Goal: Task Accomplishment & Management: Complete application form

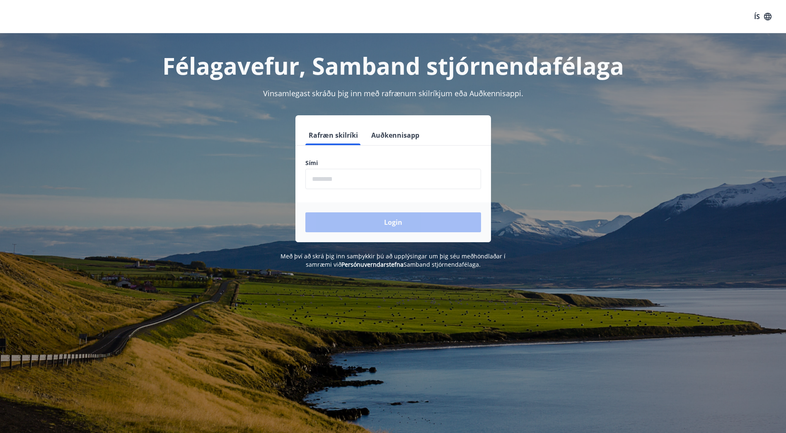
click at [366, 179] on input "phone" at bounding box center [393, 179] width 176 height 20
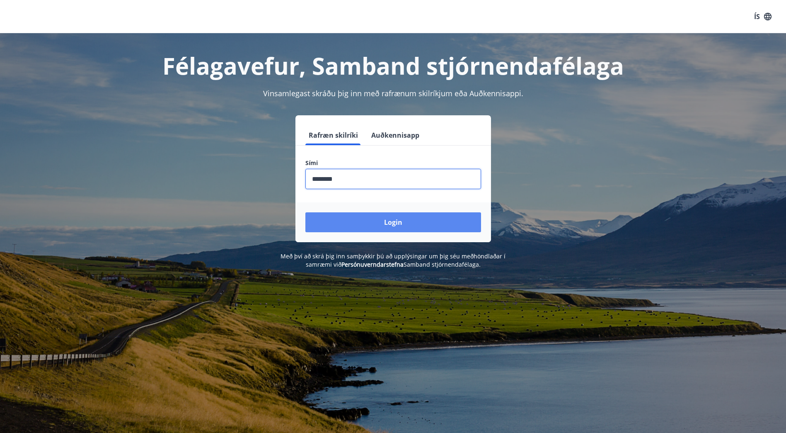
type input "********"
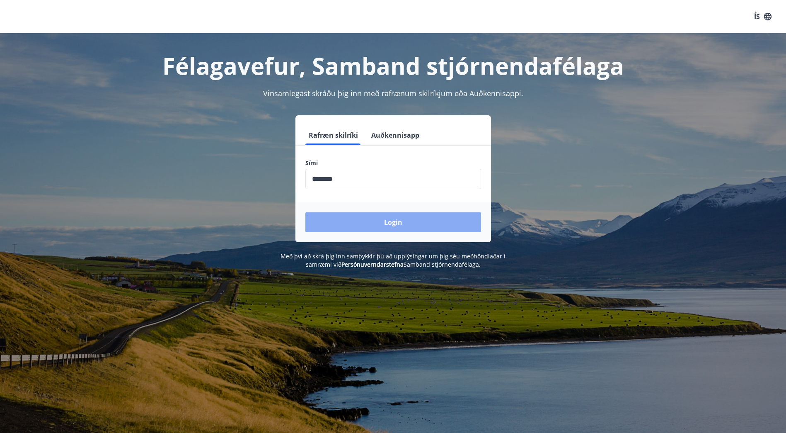
click at [390, 215] on button "Login" at bounding box center [393, 222] width 176 height 20
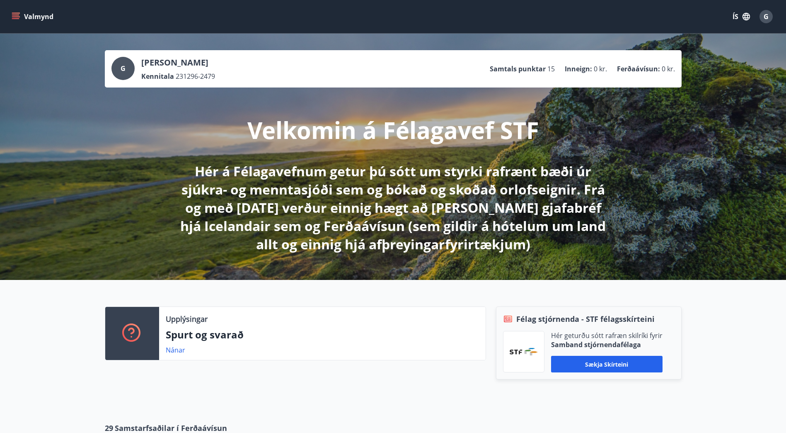
click at [31, 16] on button "Valmynd" at bounding box center [33, 16] width 47 height 15
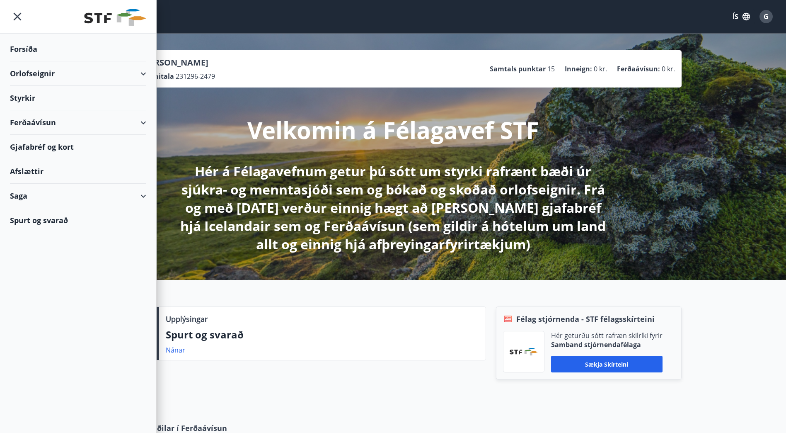
click at [65, 97] on div "Styrkir" at bounding box center [78, 98] width 136 height 24
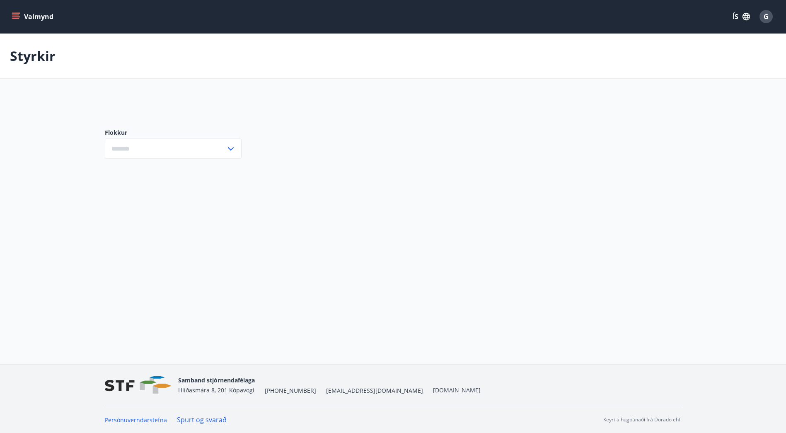
type input "***"
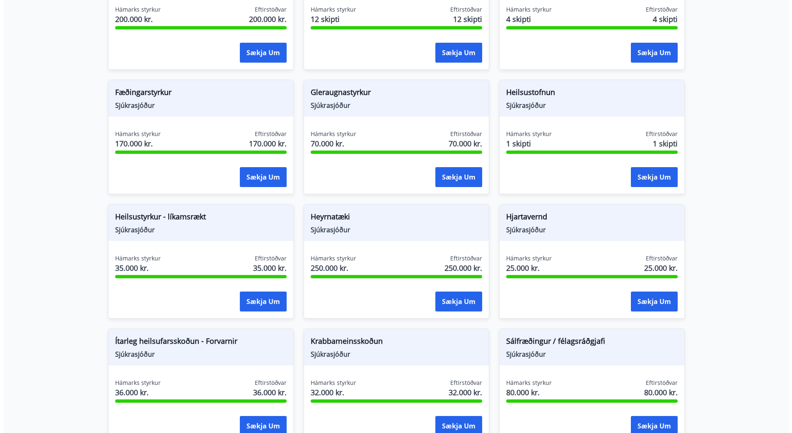
scroll to position [317, 0]
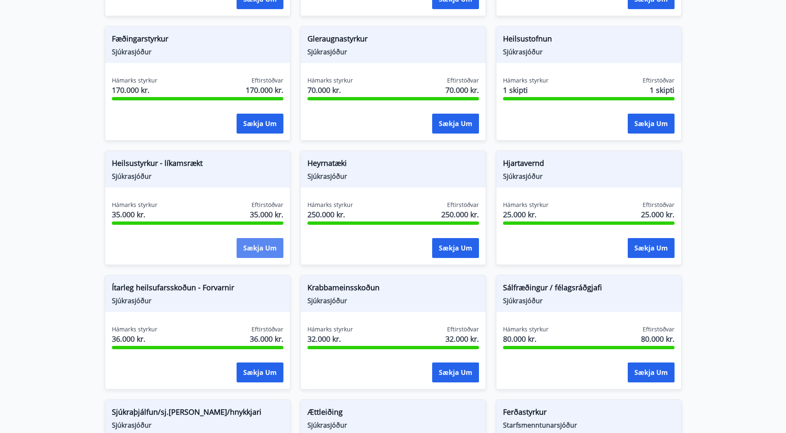
click at [250, 243] on button "Sækja um" at bounding box center [260, 248] width 47 height 20
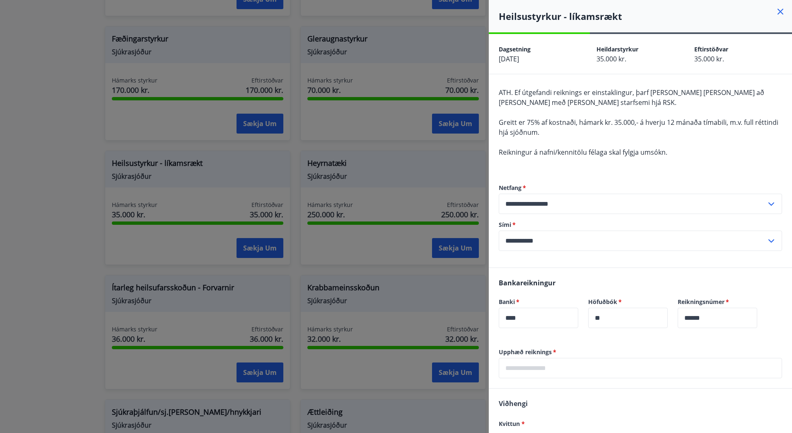
scroll to position [90, 0]
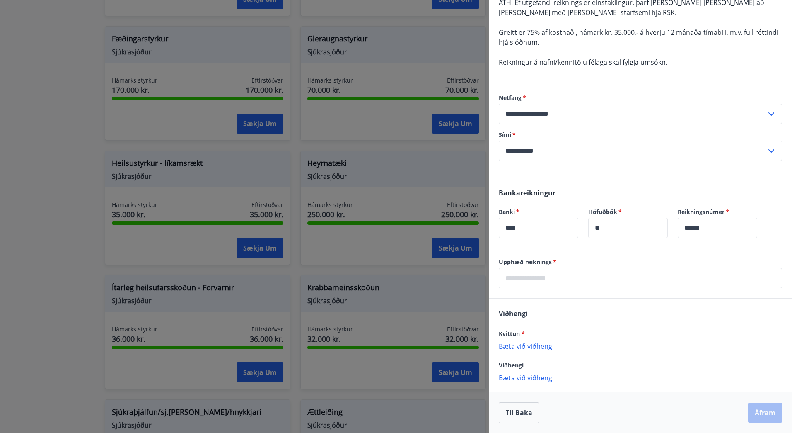
click at [600, 276] on input "text" at bounding box center [640, 278] width 283 height 20
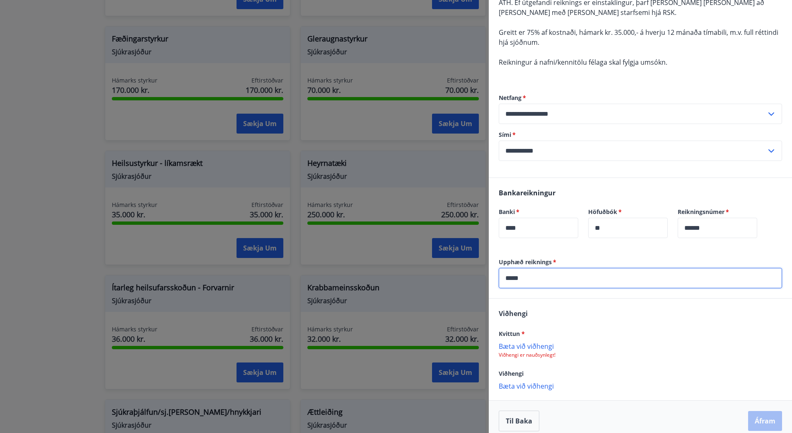
scroll to position [98, 0]
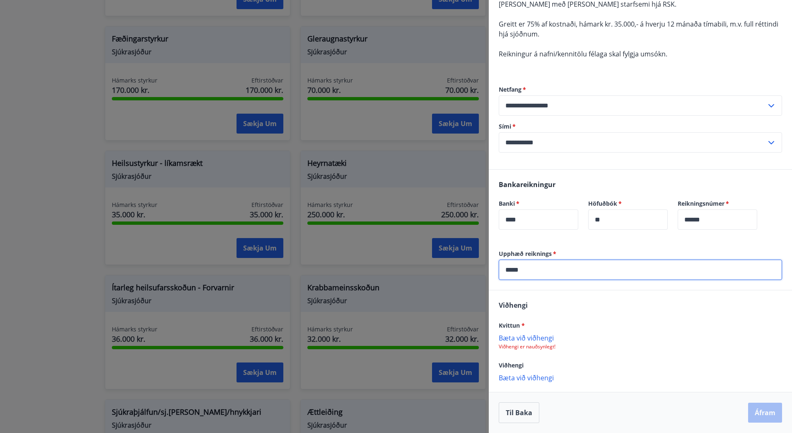
click at [525, 338] on p "Bæta við viðhengi" at bounding box center [640, 337] width 283 height 8
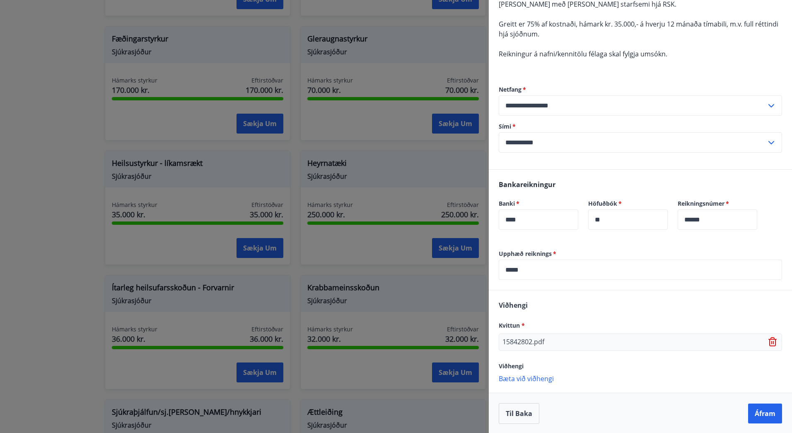
click at [542, 380] on p "Bæta við viðhengi" at bounding box center [640, 378] width 283 height 8
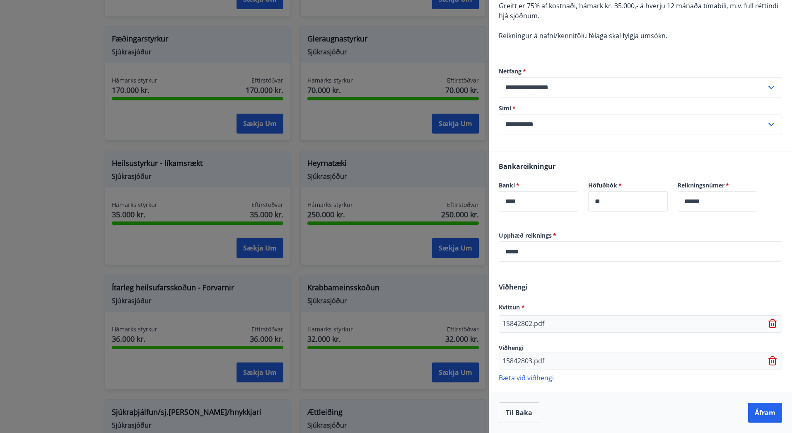
click at [540, 375] on p "Bæta við viðhengi" at bounding box center [640, 377] width 283 height 8
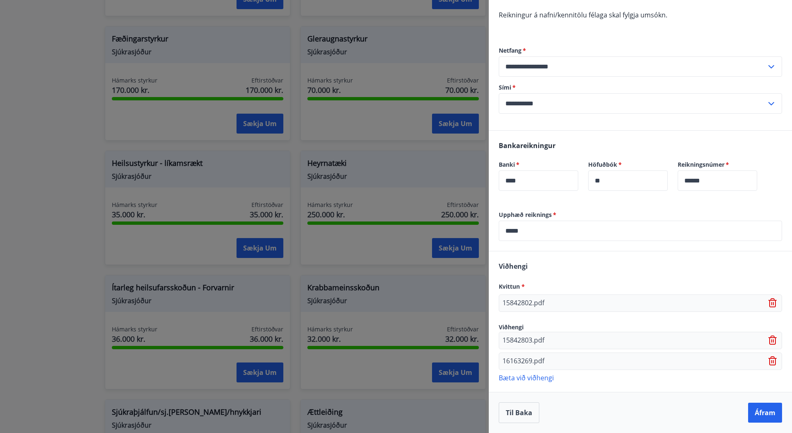
click at [539, 377] on p "Bæta við viðhengi" at bounding box center [640, 377] width 283 height 8
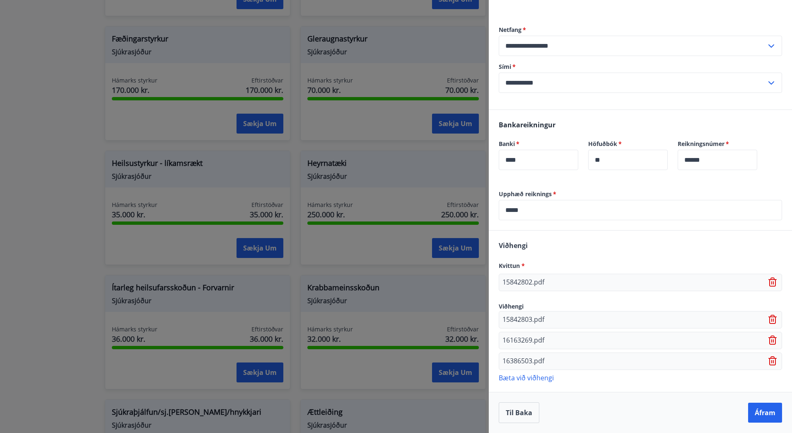
click at [532, 376] on p "Bæta við viðhengi" at bounding box center [640, 377] width 283 height 8
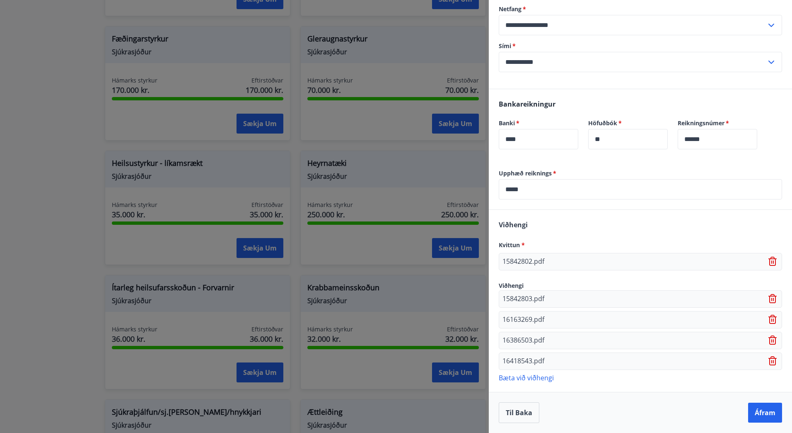
click at [540, 382] on div "Viðhengi Kvittun * 15842802.pdf Viðhengi 15842803.pdf 16163269.pdf 16386503.pdf…" at bounding box center [640, 300] width 303 height 181
click at [536, 379] on p "Bæta við viðhengi" at bounding box center [640, 377] width 283 height 8
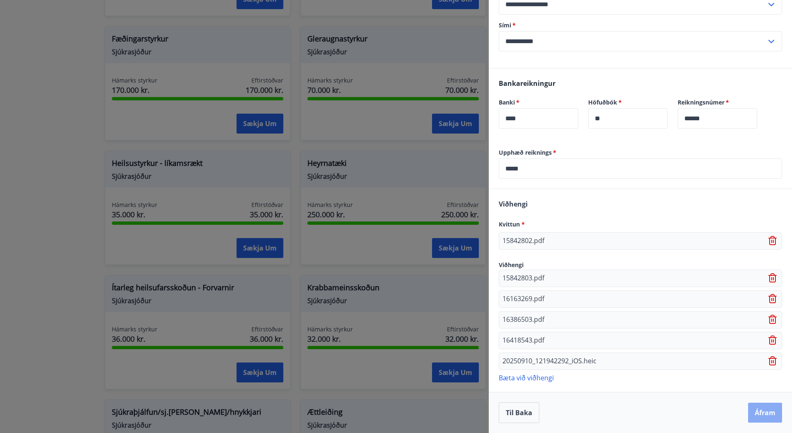
click at [755, 416] on button "Áfram" at bounding box center [765, 412] width 34 height 20
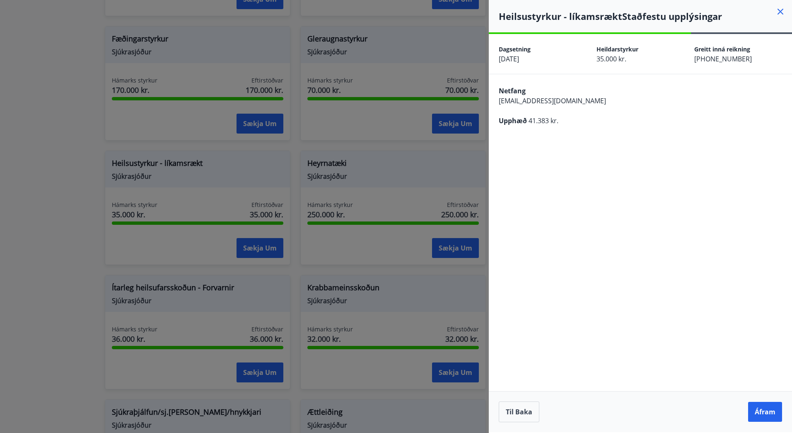
scroll to position [0, 0]
drag, startPoint x: 514, startPoint y: 406, endPoint x: 622, endPoint y: 313, distance: 142.5
click at [622, 313] on div "**********" at bounding box center [640, 233] width 303 height 398
click at [523, 408] on button "Til baka" at bounding box center [519, 411] width 41 height 21
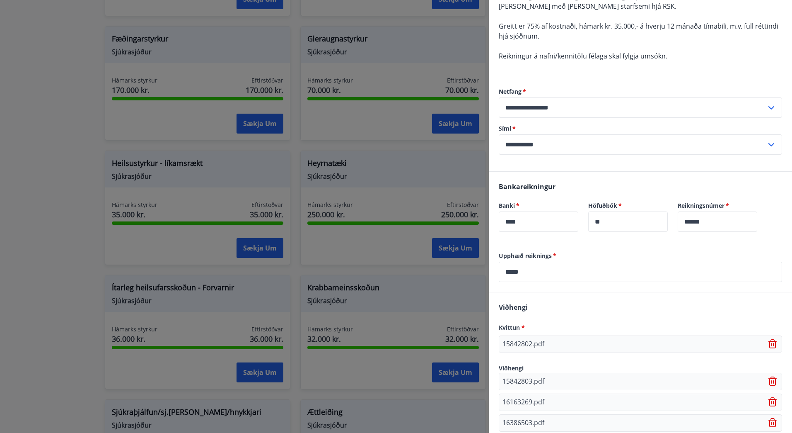
scroll to position [199, 0]
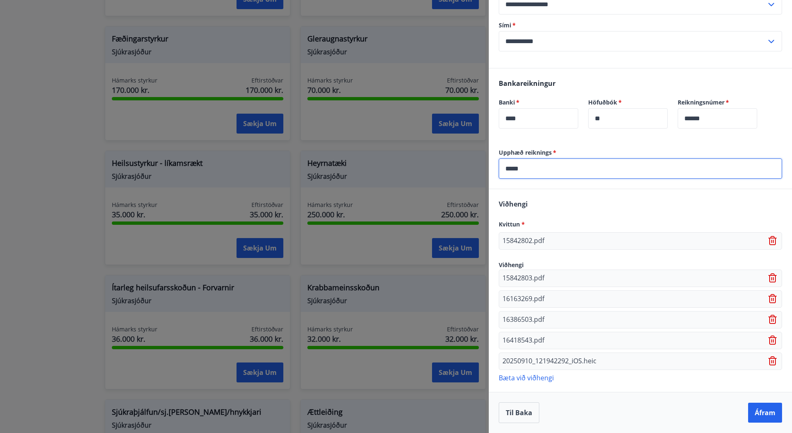
click at [539, 176] on input "*****" at bounding box center [640, 168] width 283 height 20
type input "*****"
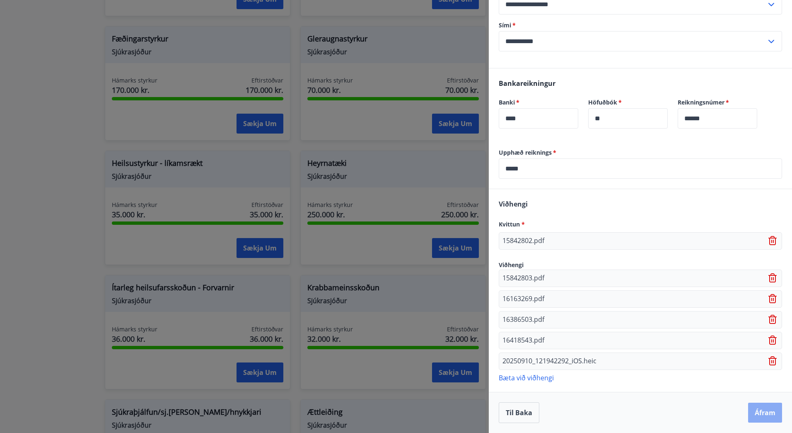
click at [751, 407] on button "Áfram" at bounding box center [765, 412] width 34 height 20
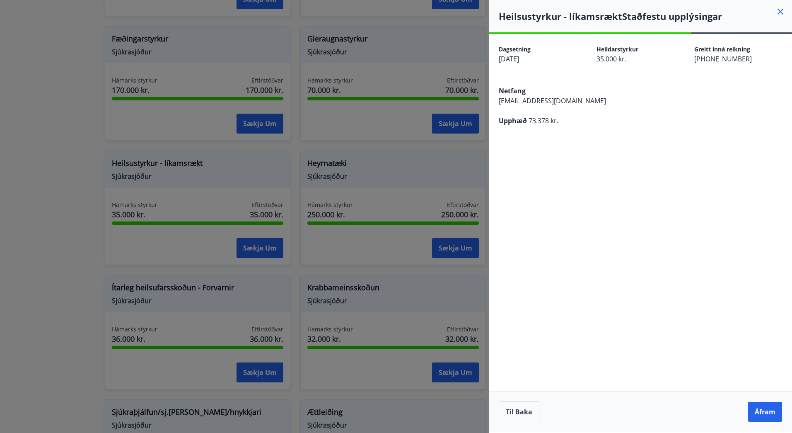
scroll to position [0, 0]
click at [751, 407] on button "Áfram" at bounding box center [765, 412] width 34 height 20
click at [530, 408] on button "Til baka" at bounding box center [519, 411] width 41 height 21
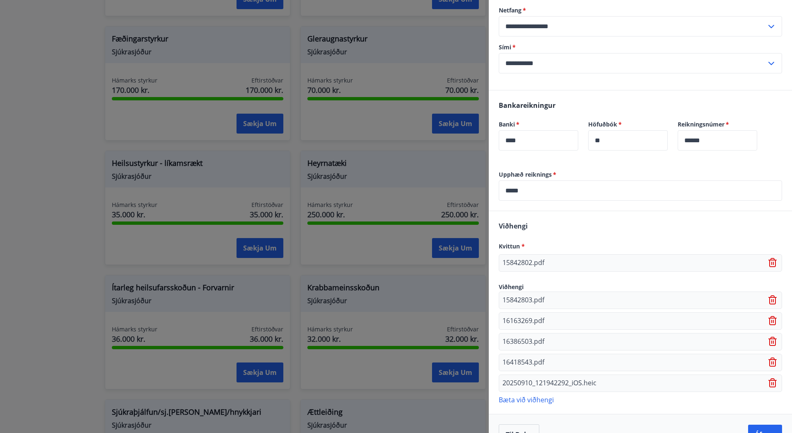
scroll to position [199, 0]
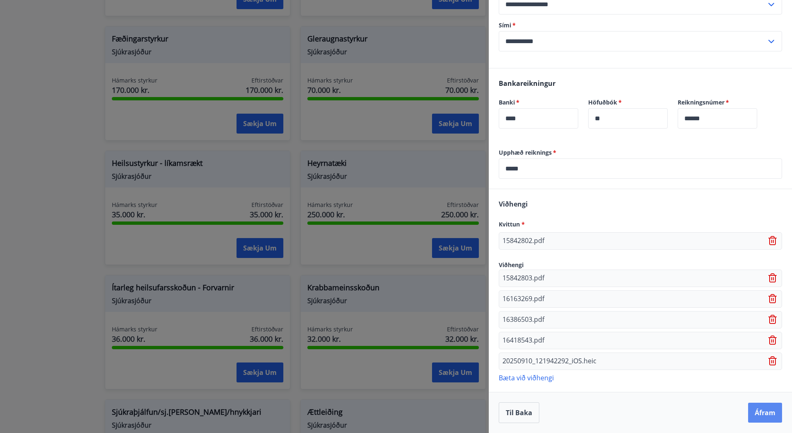
click at [750, 407] on button "Áfram" at bounding box center [765, 412] width 34 height 20
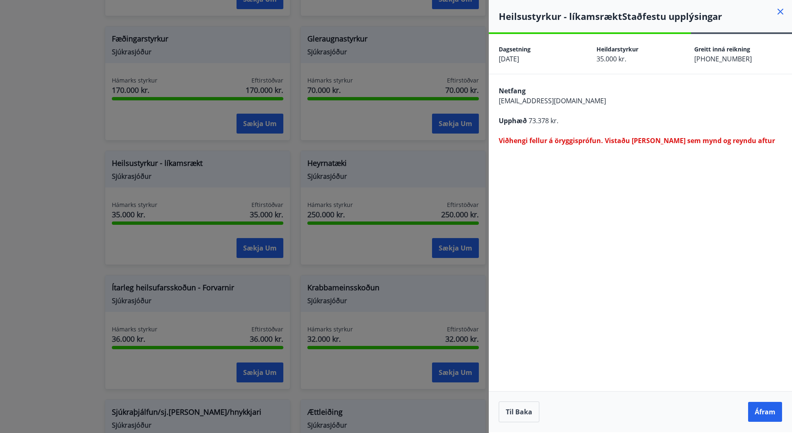
scroll to position [0, 0]
click at [763, 415] on button "Áfram" at bounding box center [765, 412] width 34 height 20
click at [539, 411] on button "Til baka" at bounding box center [519, 411] width 41 height 21
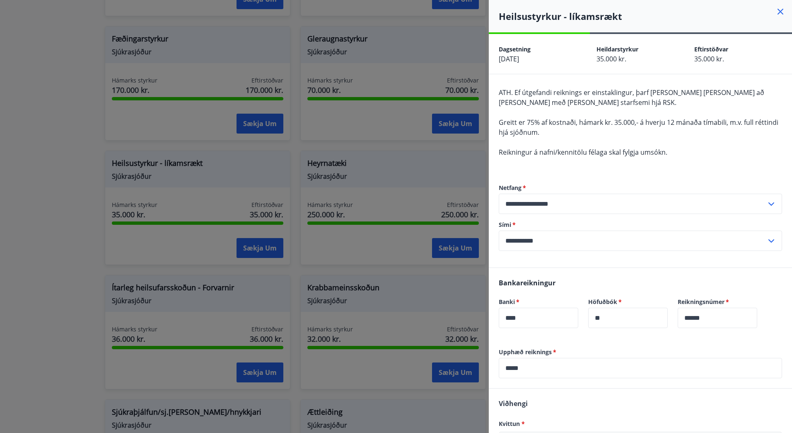
scroll to position [199, 0]
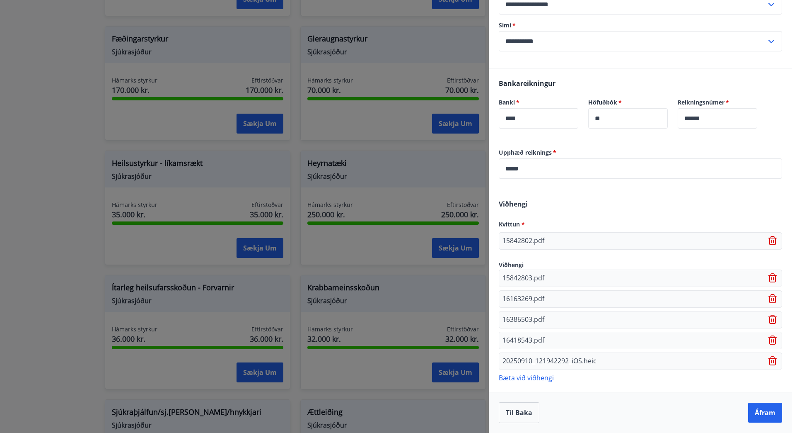
click at [773, 360] on icon at bounding box center [773, 361] width 1 height 3
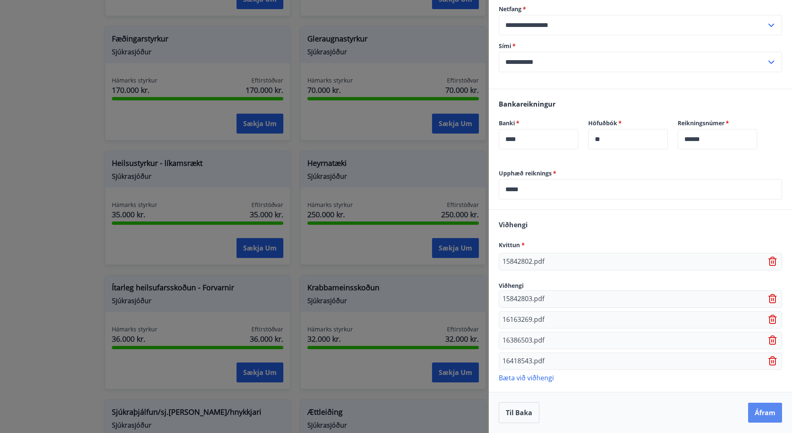
click at [757, 408] on button "Áfram" at bounding box center [765, 412] width 34 height 20
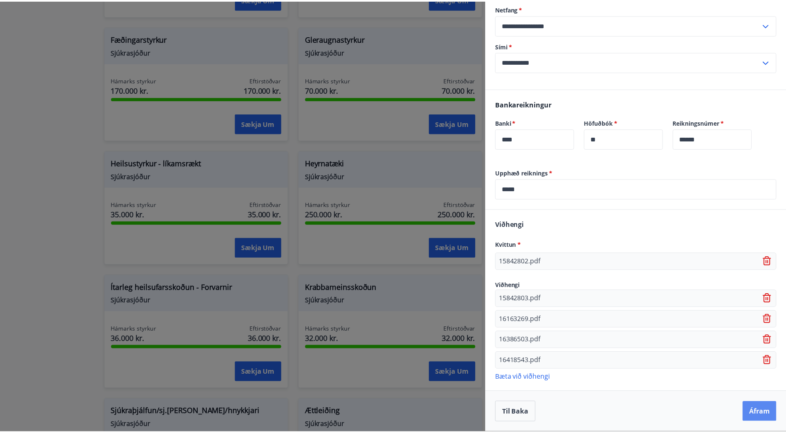
scroll to position [0, 0]
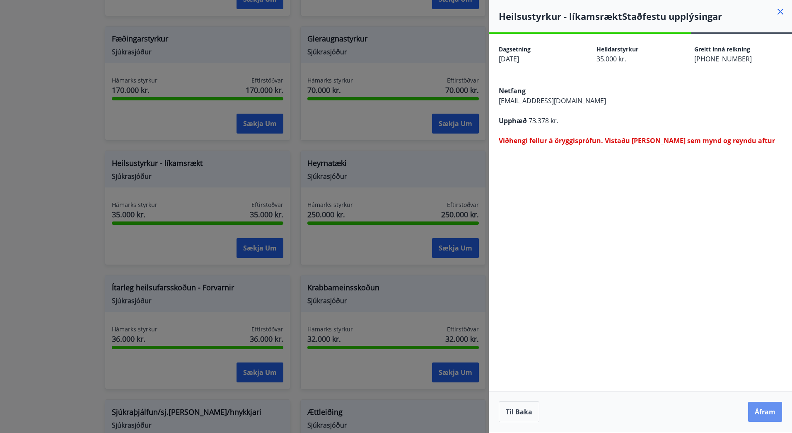
click at [757, 408] on button "Áfram" at bounding box center [765, 412] width 34 height 20
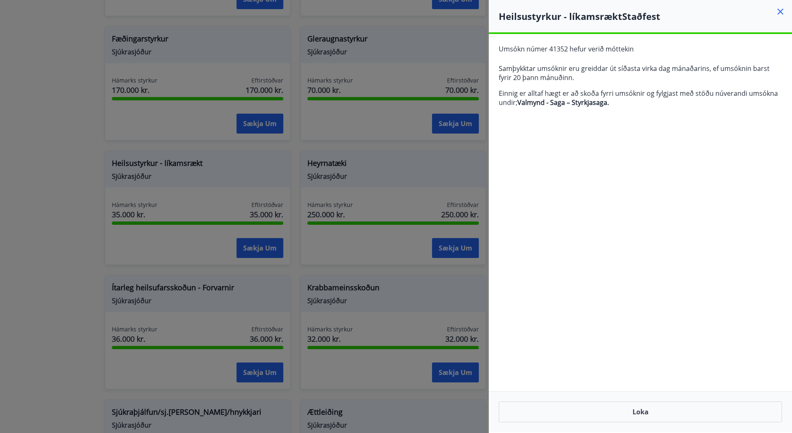
click at [555, 49] on span "Umsókn númer 41352 hefur verið móttekin" at bounding box center [566, 48] width 135 height 9
copy span "41352"
click at [780, 16] on icon at bounding box center [781, 12] width 10 height 10
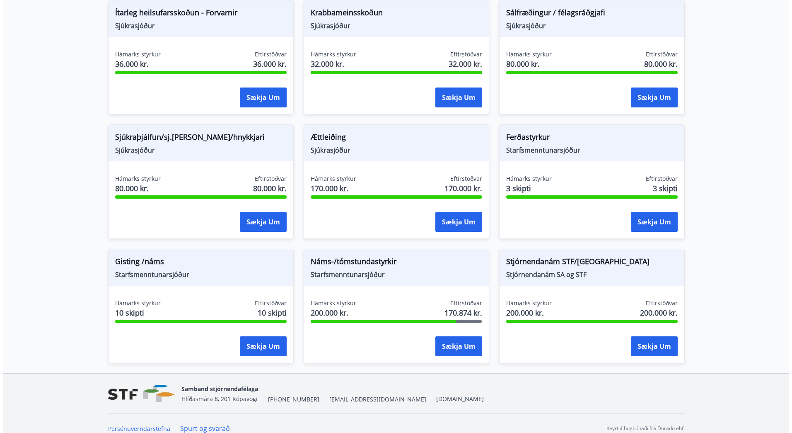
scroll to position [595, 0]
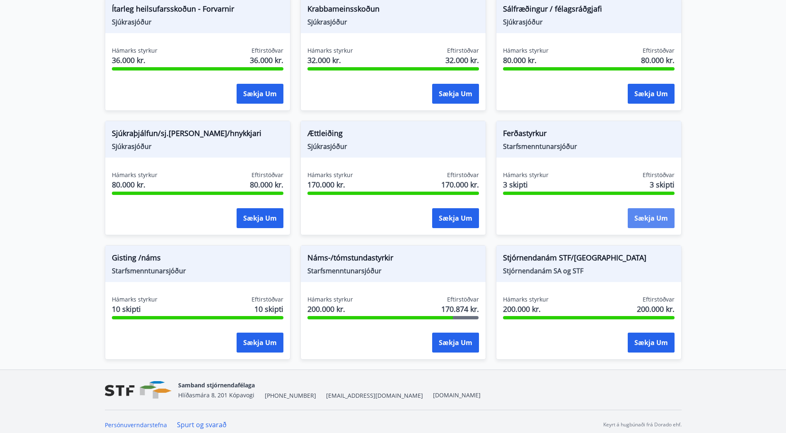
click at [642, 221] on button "Sækja um" at bounding box center [651, 218] width 47 height 20
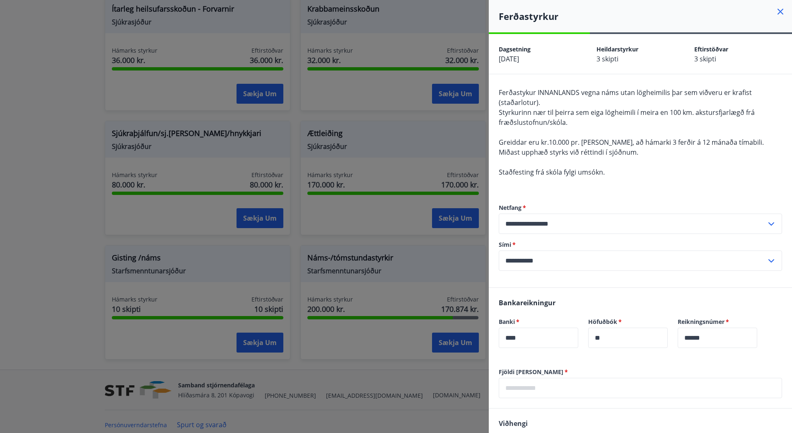
click at [367, 198] on div at bounding box center [396, 216] width 792 height 433
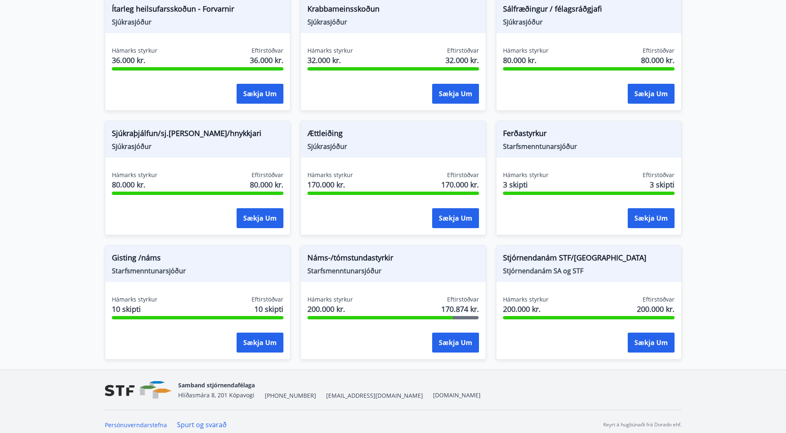
click at [322, 314] on span "200.000 kr." at bounding box center [330, 308] width 46 height 11
click at [447, 347] on button "Sækja um" at bounding box center [455, 342] width 47 height 20
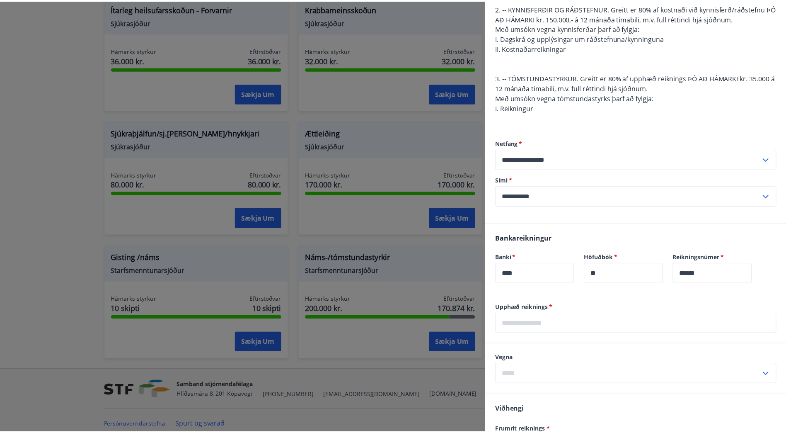
scroll to position [165, 0]
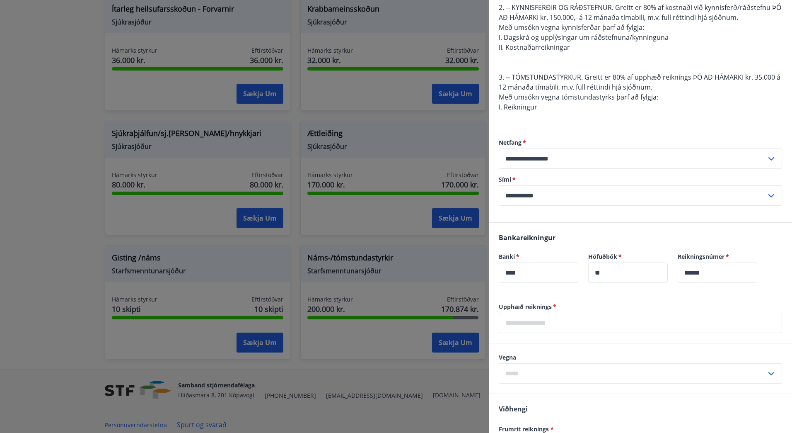
click at [417, 262] on div at bounding box center [396, 216] width 792 height 433
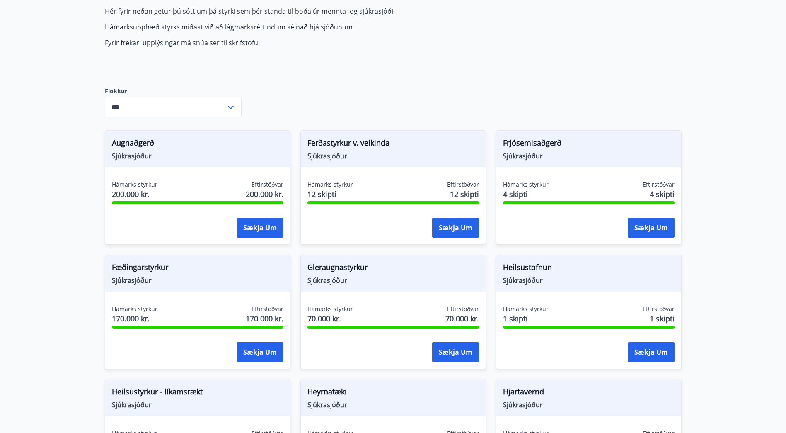
scroll to position [0, 0]
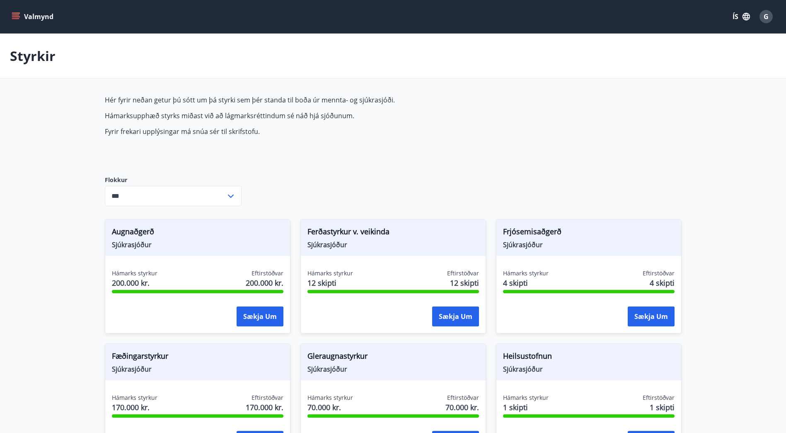
click at [11, 15] on button "Valmynd" at bounding box center [33, 16] width 47 height 15
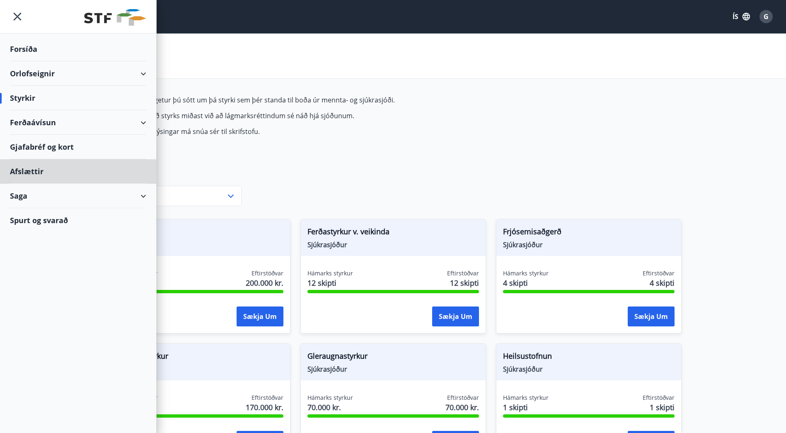
drag, startPoint x: 94, startPoint y: 174, endPoint x: 86, endPoint y: 186, distance: 14.3
click at [86, 186] on ul "Forsíða Orlofseignir Styrkir Ferðaávísun Gjafabréf og kort Afslættir Saga Spurt…" at bounding box center [78, 133] width 156 height 198
click at [138, 196] on div "Saga" at bounding box center [78, 196] width 136 height 24
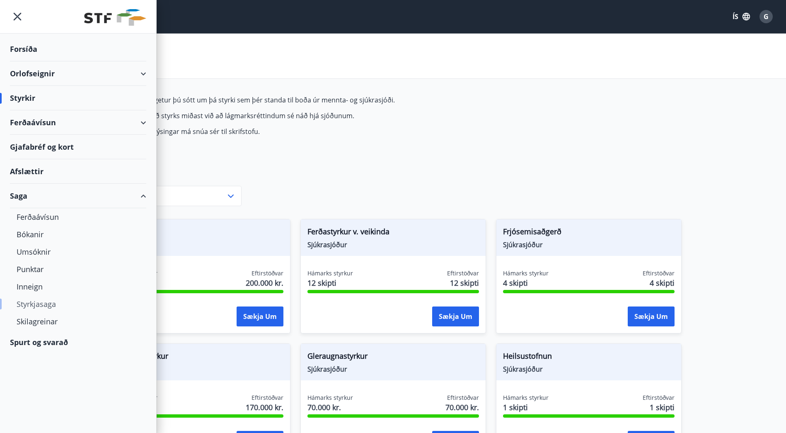
click at [48, 304] on div "Styrkjasaga" at bounding box center [78, 303] width 123 height 17
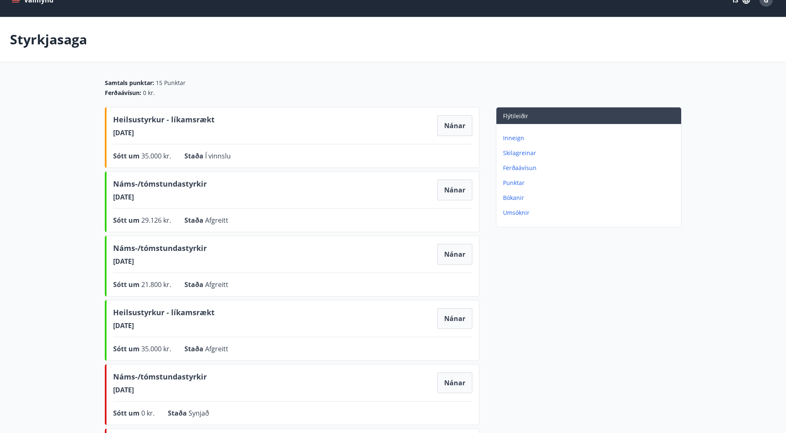
scroll to position [20, 0]
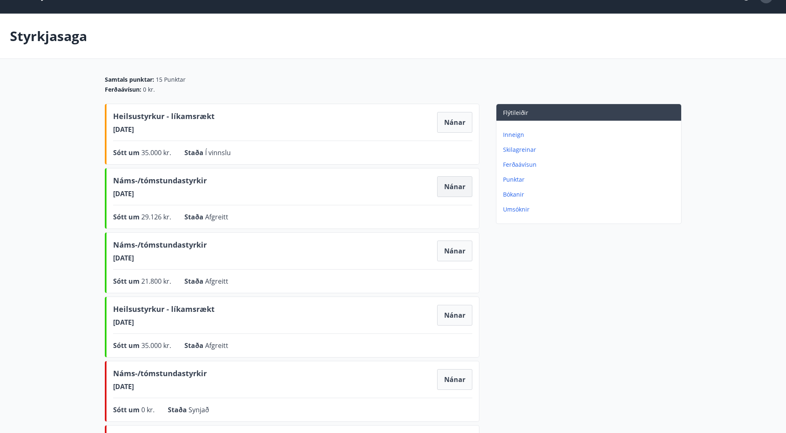
click at [448, 188] on button "Nánar" at bounding box center [454, 186] width 35 height 21
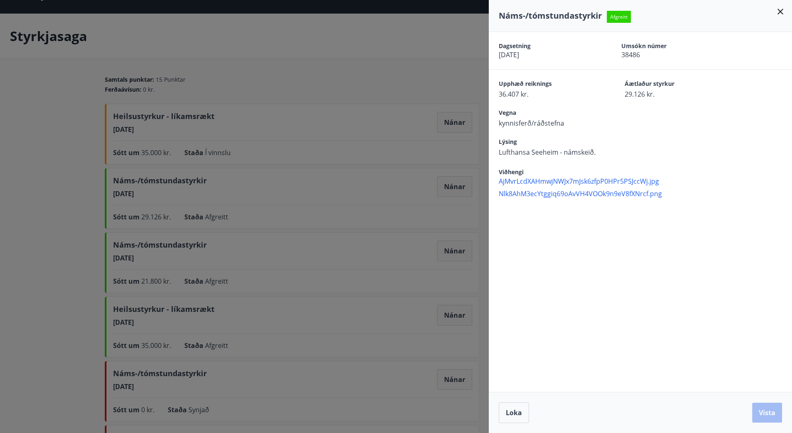
click at [364, 261] on div at bounding box center [396, 216] width 792 height 433
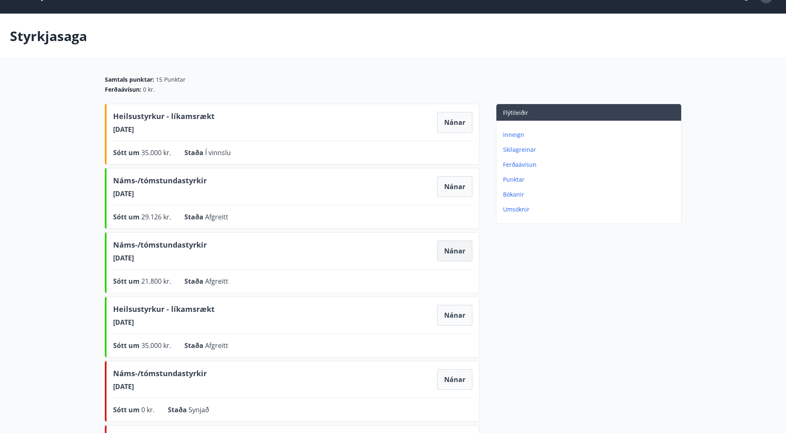
click at [462, 257] on button "Nánar" at bounding box center [454, 250] width 35 height 21
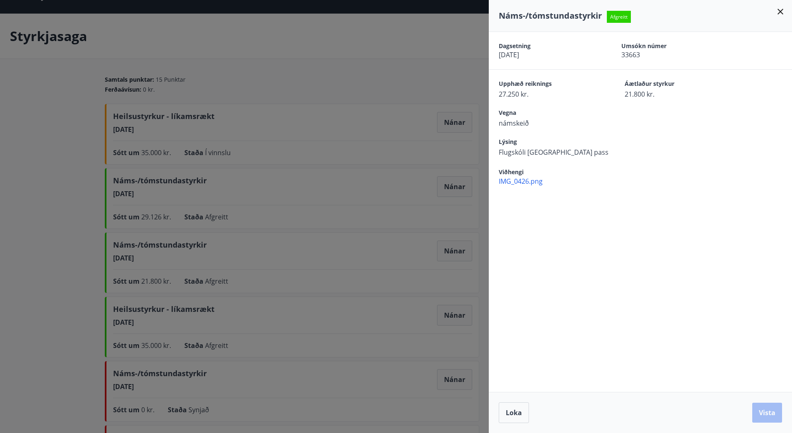
click at [374, 264] on div at bounding box center [396, 216] width 792 height 433
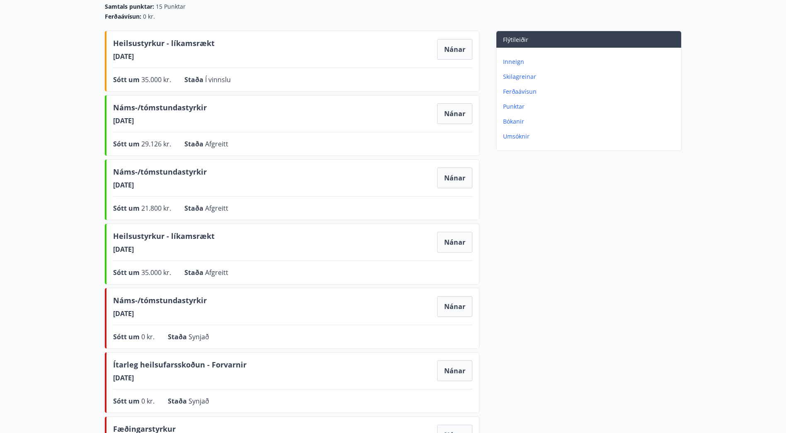
scroll to position [93, 0]
click at [449, 237] on button "Nánar" at bounding box center [454, 241] width 35 height 21
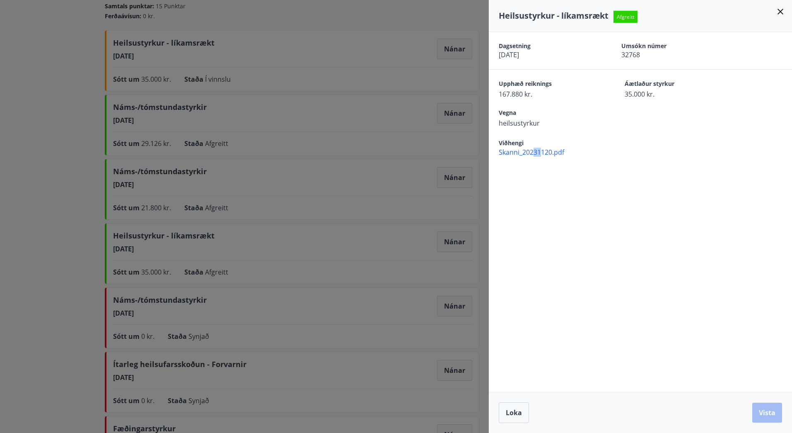
drag, startPoint x: 543, startPoint y: 157, endPoint x: 535, endPoint y: 154, distance: 9.1
click at [535, 154] on div "Dagsetning 01.03.2024 Umsókn númer 32768 Upphæð reiknings 167.880 kr. Áætlaður …" at bounding box center [640, 212] width 303 height 360
drag, startPoint x: 535, startPoint y: 154, endPoint x: 552, endPoint y: 190, distance: 40.0
click at [552, 190] on div "Dagsetning 01.03.2024 Umsókn númer 32768 Upphæð reiknings 167.880 kr. Áætlaður …" at bounding box center [640, 212] width 303 height 360
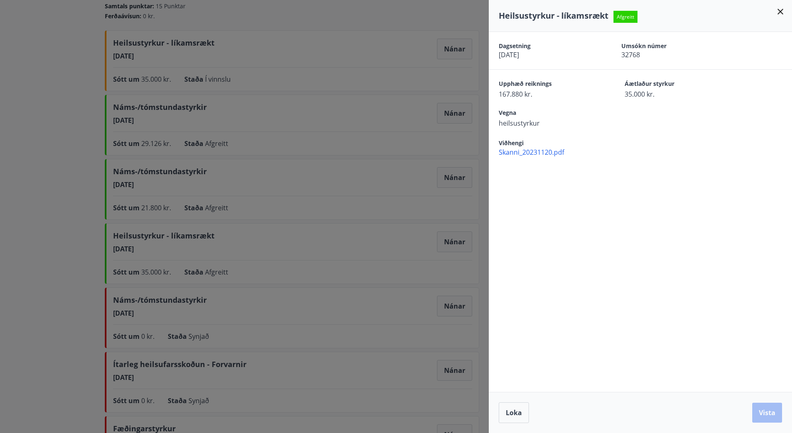
drag, startPoint x: 552, startPoint y: 190, endPoint x: 537, endPoint y: 150, distance: 43.0
click at [537, 150] on span "Skanni_20231120.pdf" at bounding box center [645, 152] width 293 height 9
click at [407, 208] on div at bounding box center [396, 216] width 792 height 433
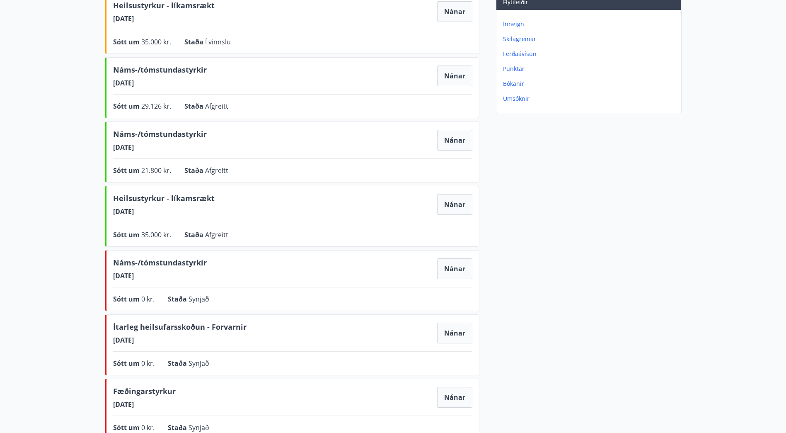
scroll to position [0, 0]
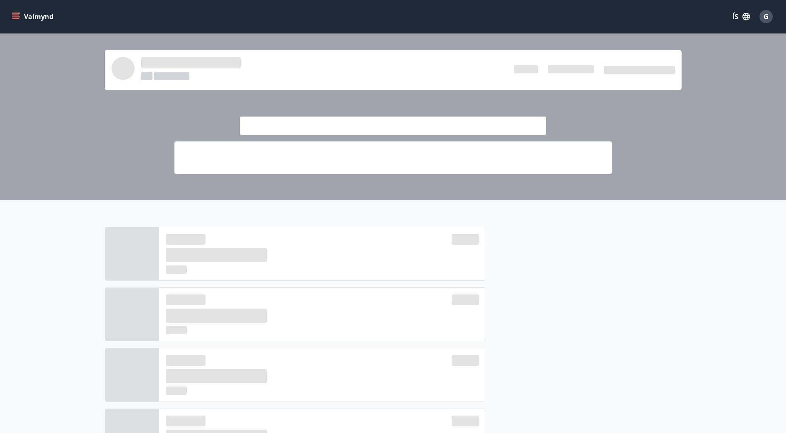
click at [17, 16] on icon "menu" at bounding box center [16, 16] width 8 height 8
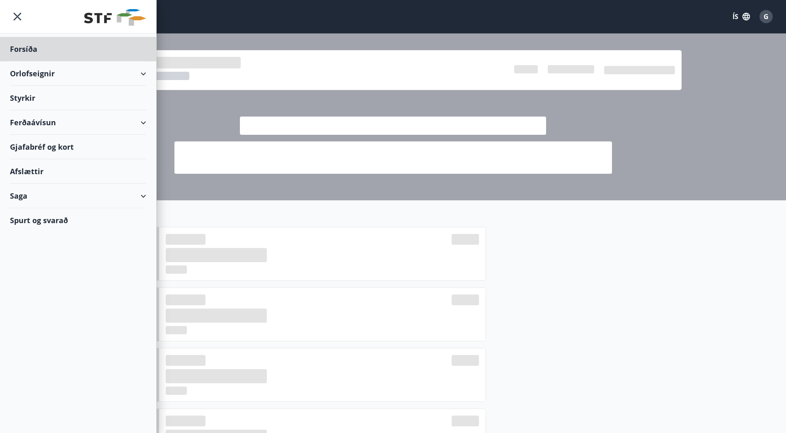
click at [32, 97] on div "Styrkir" at bounding box center [78, 98] width 136 height 24
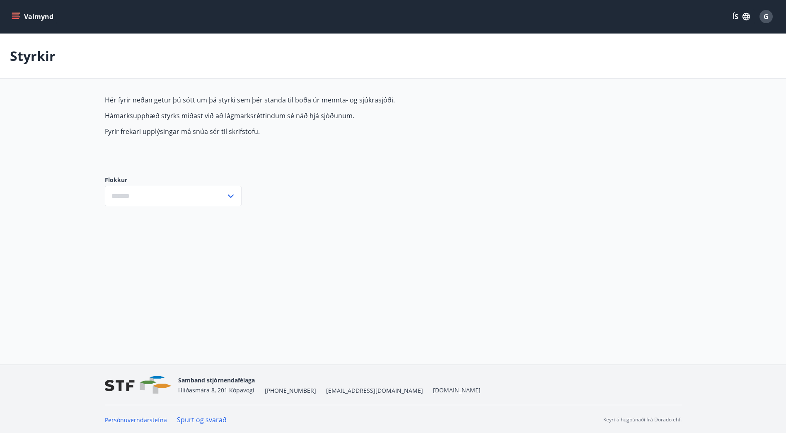
type input "***"
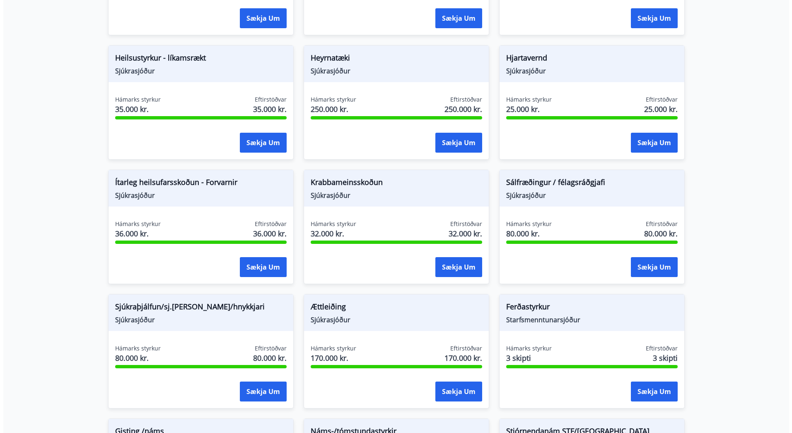
scroll to position [325, 0]
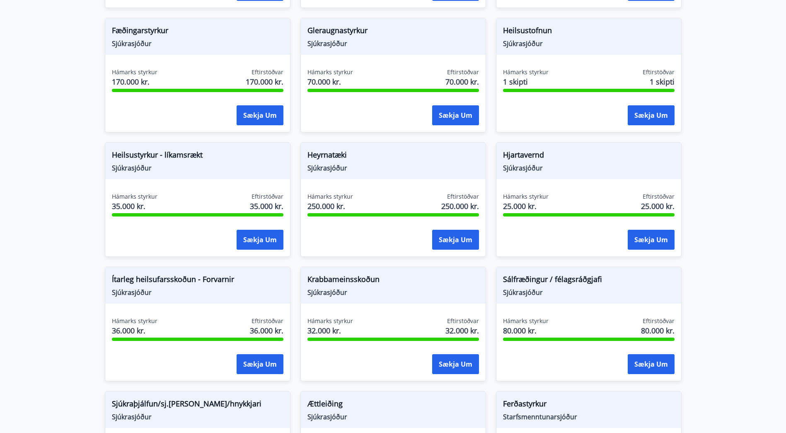
click at [177, 155] on span "Heilsustyrkur - líkamsrækt" at bounding box center [198, 156] width 172 height 14
click at [248, 230] on button "Sækja um" at bounding box center [260, 240] width 47 height 20
